Goal: Information Seeking & Learning: Learn about a topic

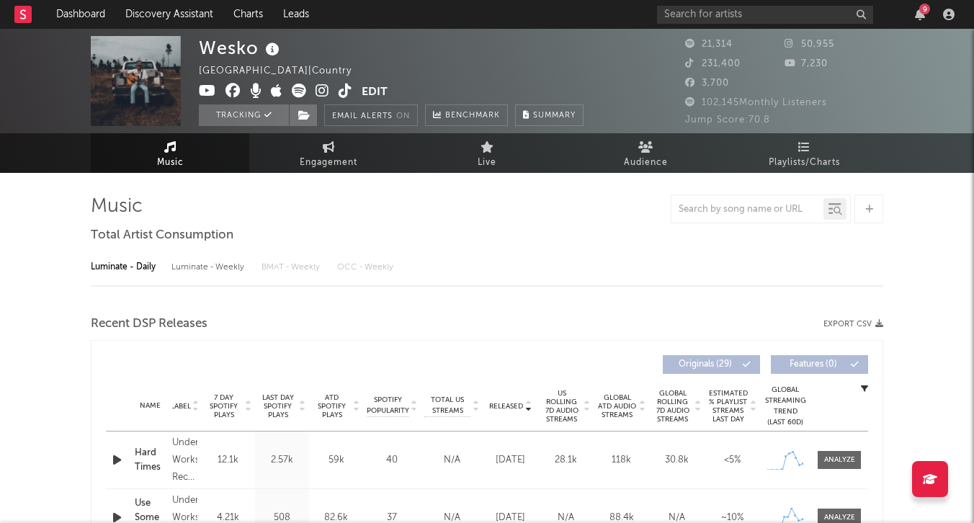
select select "6m"
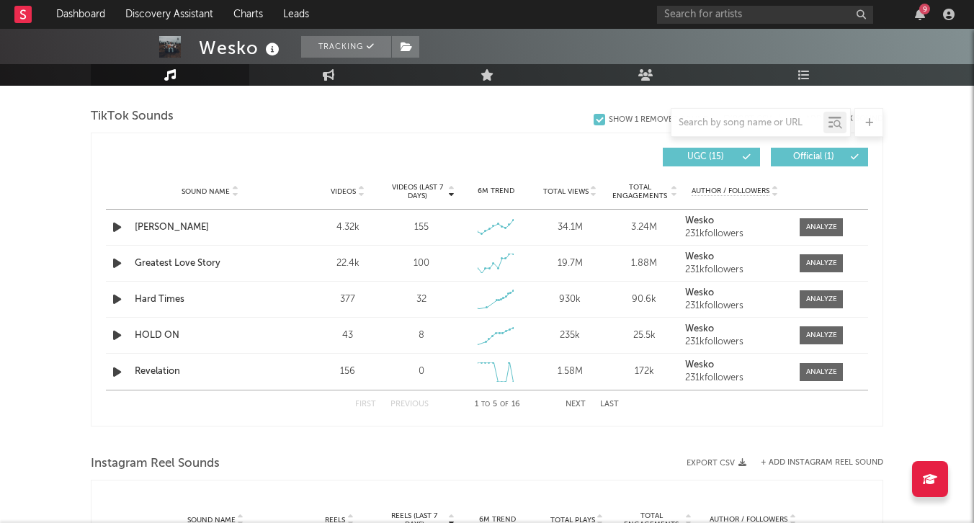
scroll to position [959, 0]
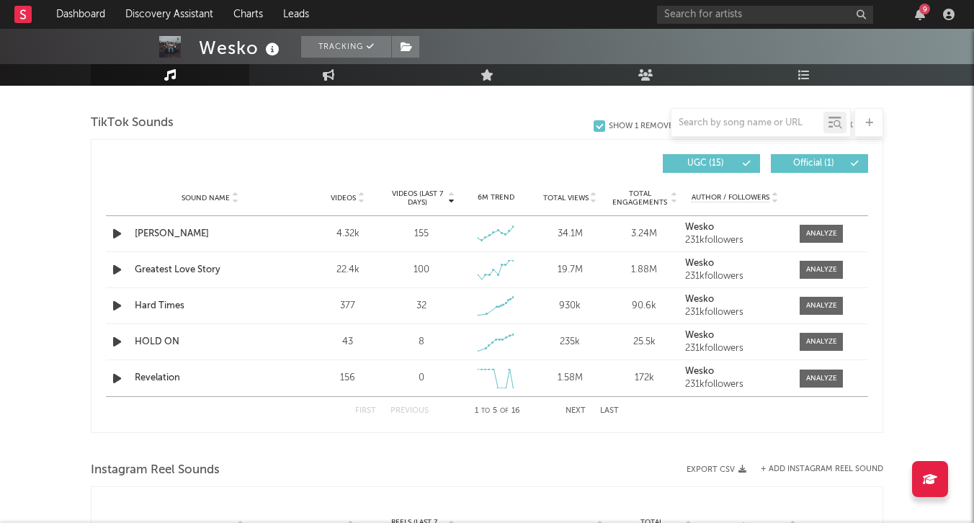
click at [610, 412] on button "Last" at bounding box center [609, 411] width 19 height 8
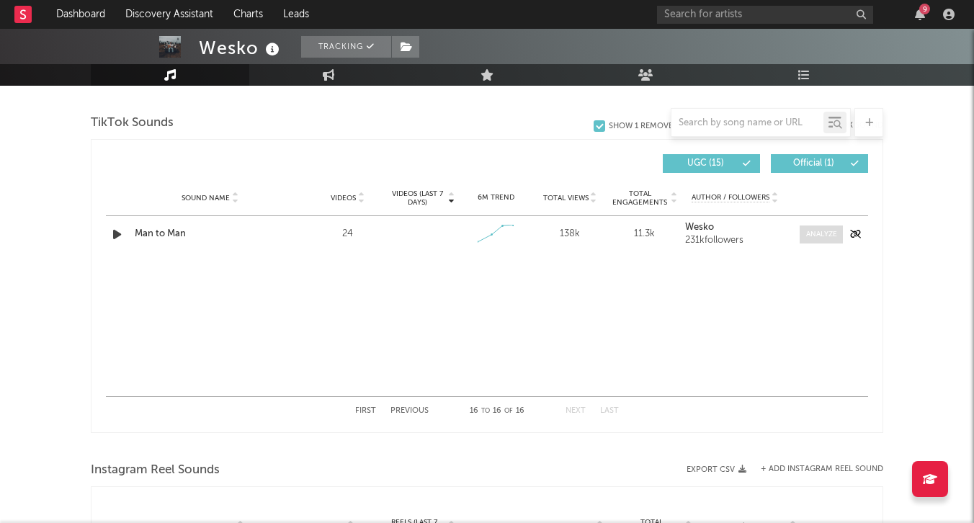
click at [819, 240] on span at bounding box center [821, 235] width 43 height 18
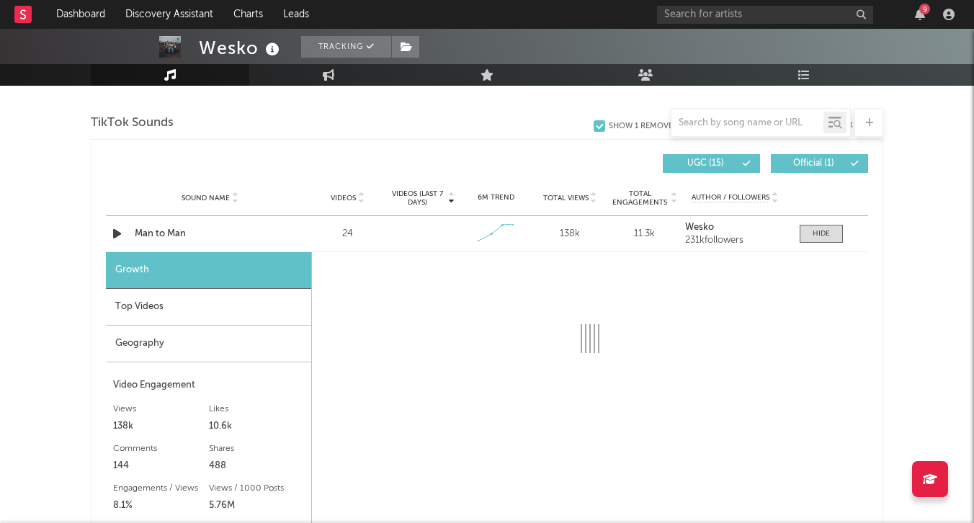
select select "1w"
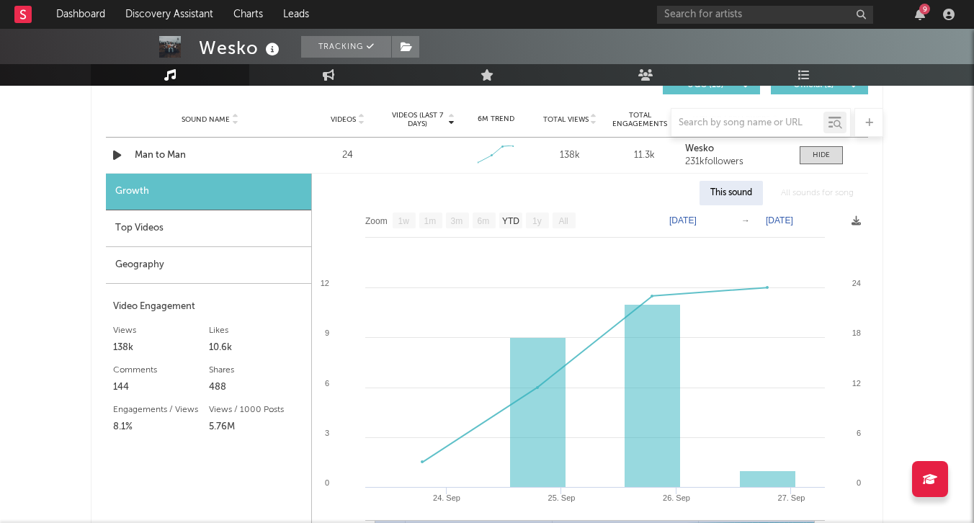
scroll to position [1038, 0]
click at [822, 154] on div at bounding box center [821, 155] width 17 height 11
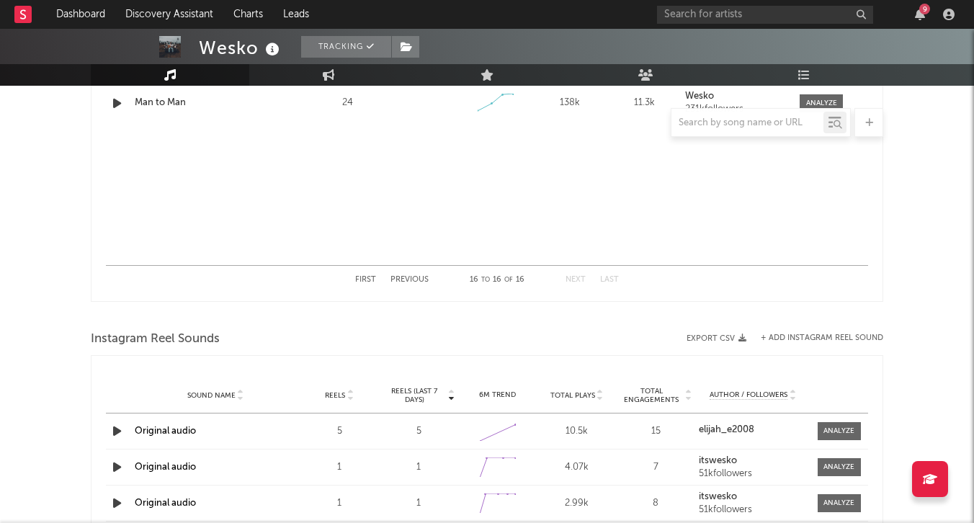
scroll to position [1085, 0]
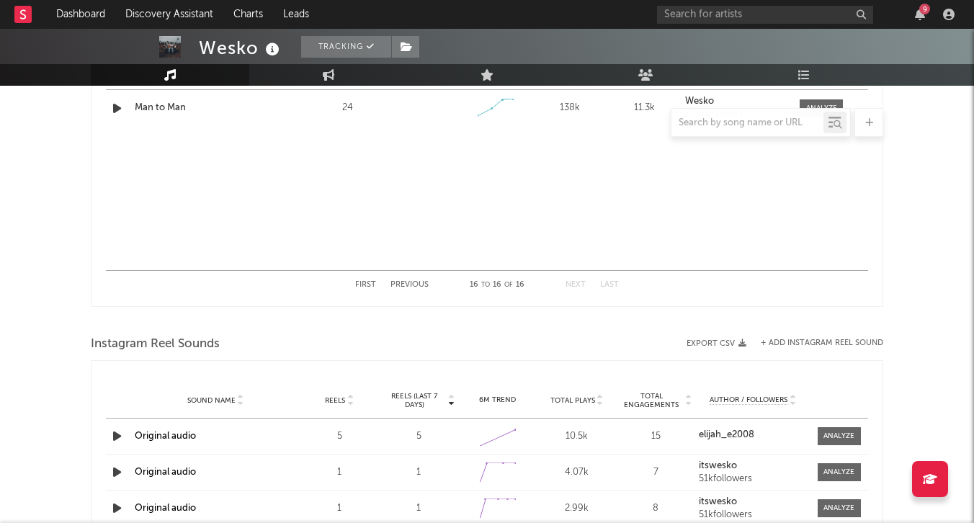
click at [368, 285] on button "First" at bounding box center [365, 285] width 21 height 8
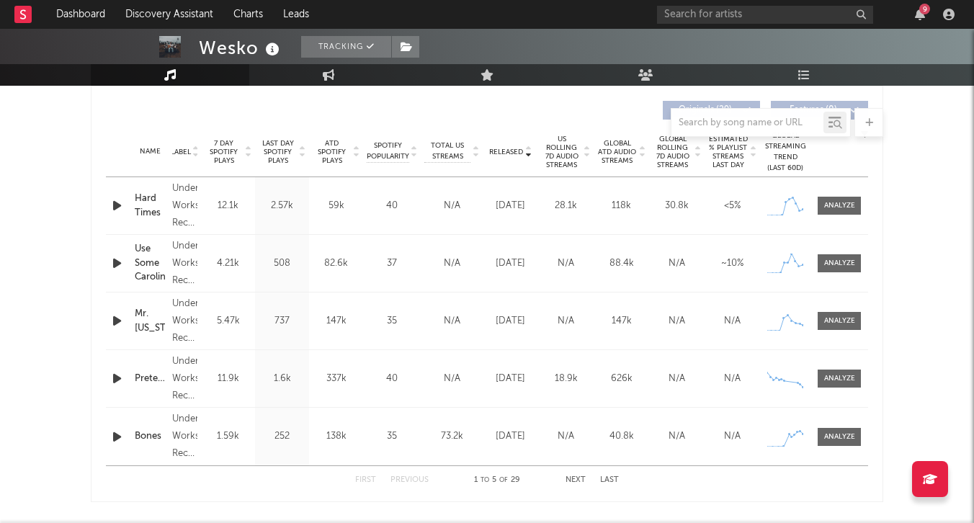
scroll to position [537, 0]
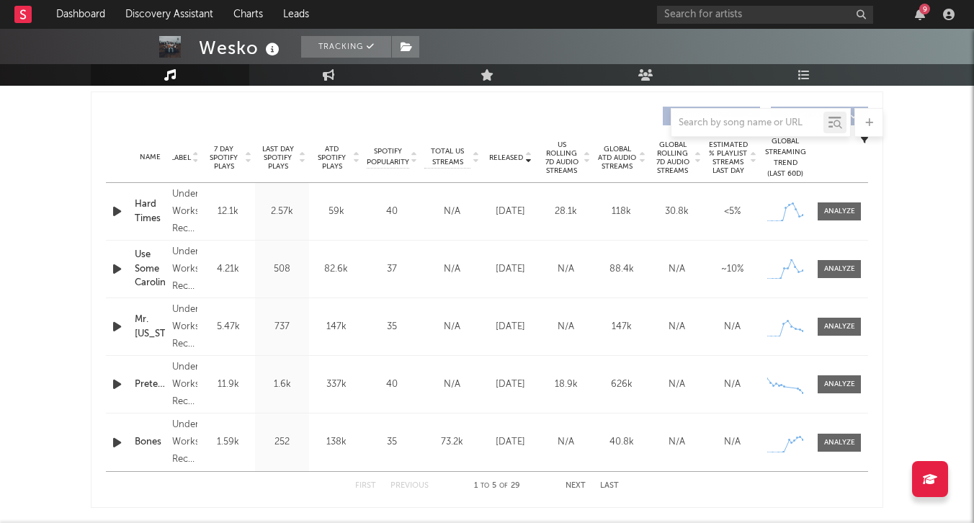
click at [628, 163] on span "Global ATD Audio Streams" at bounding box center [617, 158] width 40 height 26
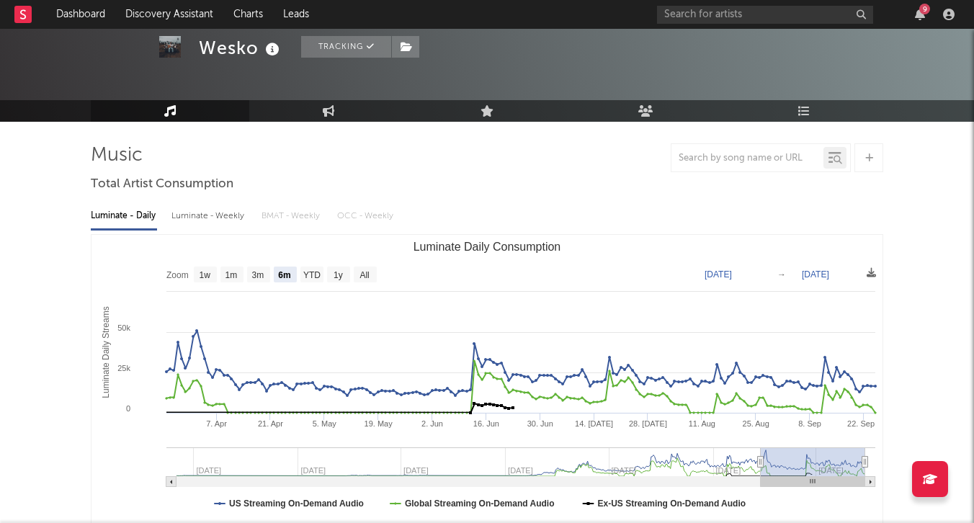
scroll to position [45, 0]
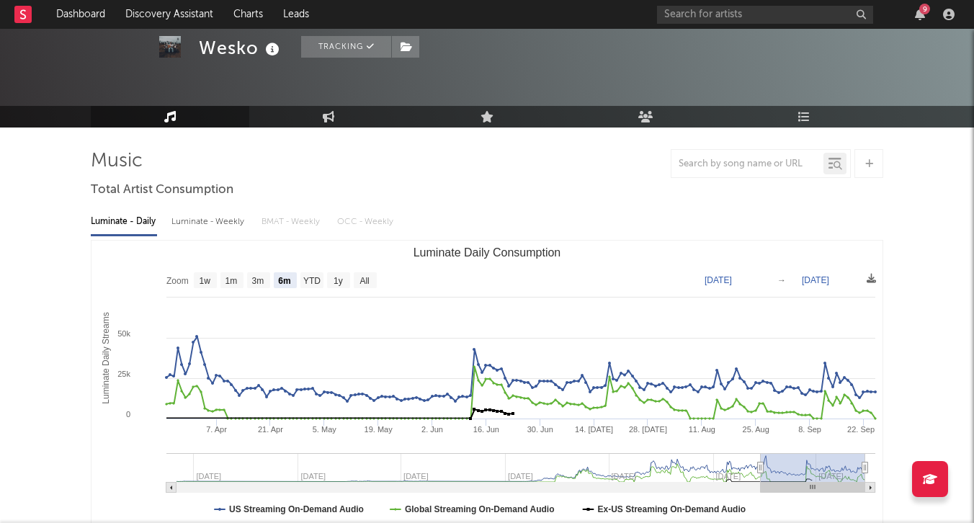
click at [200, 218] on div "Luminate - Weekly" at bounding box center [210, 222] width 76 height 25
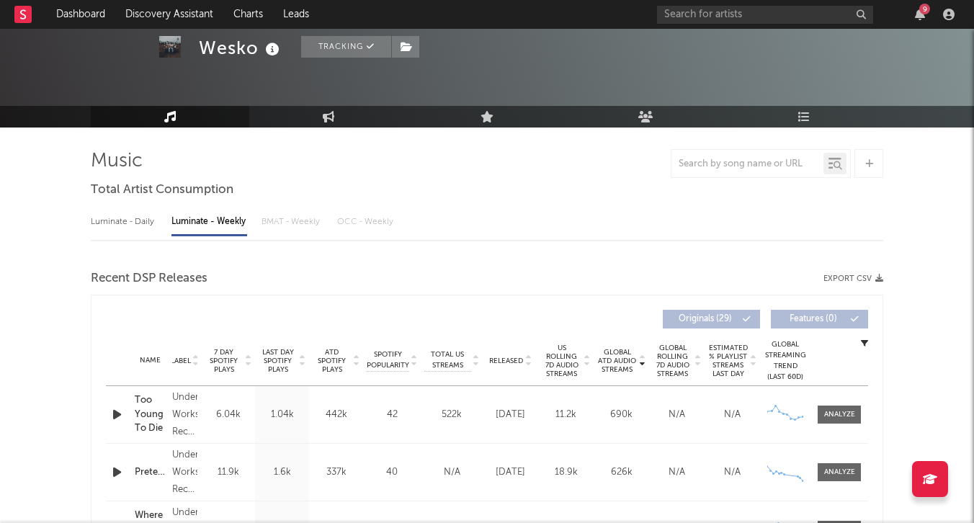
select select "6m"
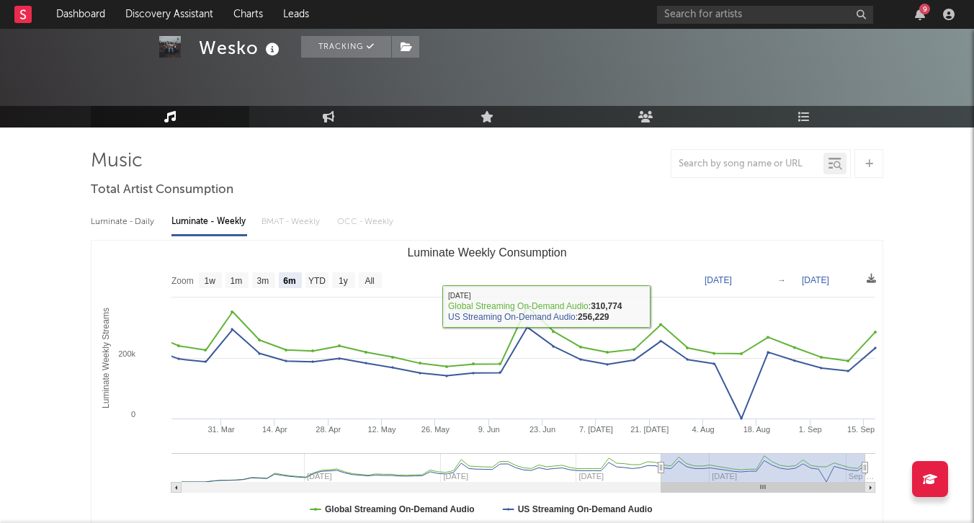
click at [151, 224] on div "Luminate - Daily" at bounding box center [124, 222] width 66 height 25
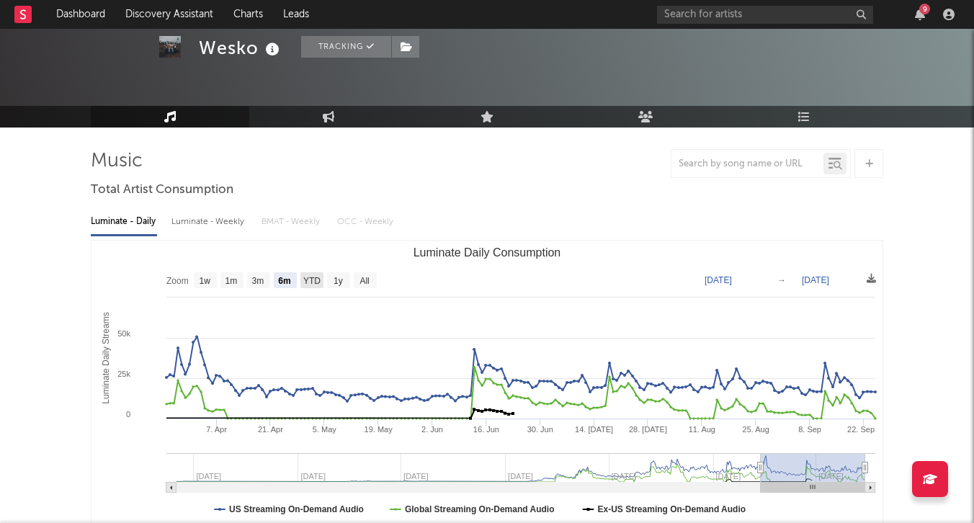
click at [313, 280] on text "YTD" at bounding box center [311, 281] width 17 height 10
select select "YTD"
type input "[DATE]"
